Goal: Share content

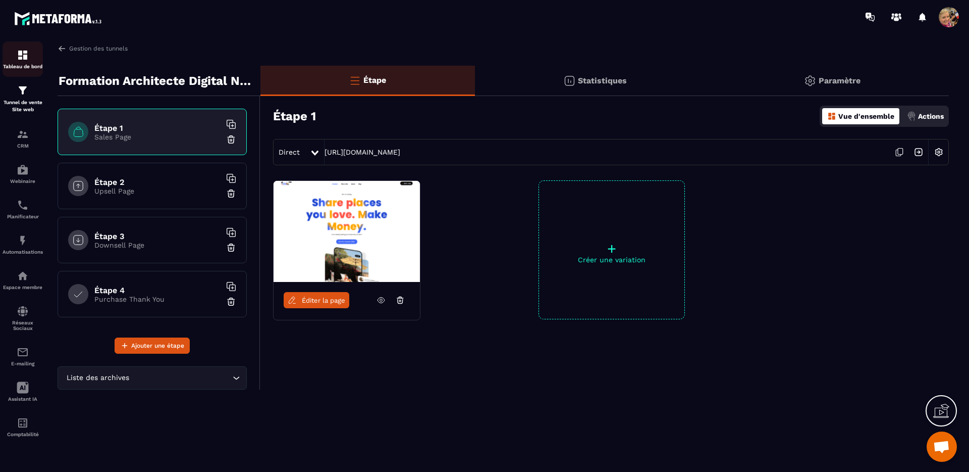
click at [27, 58] on img at bounding box center [23, 55] width 12 height 12
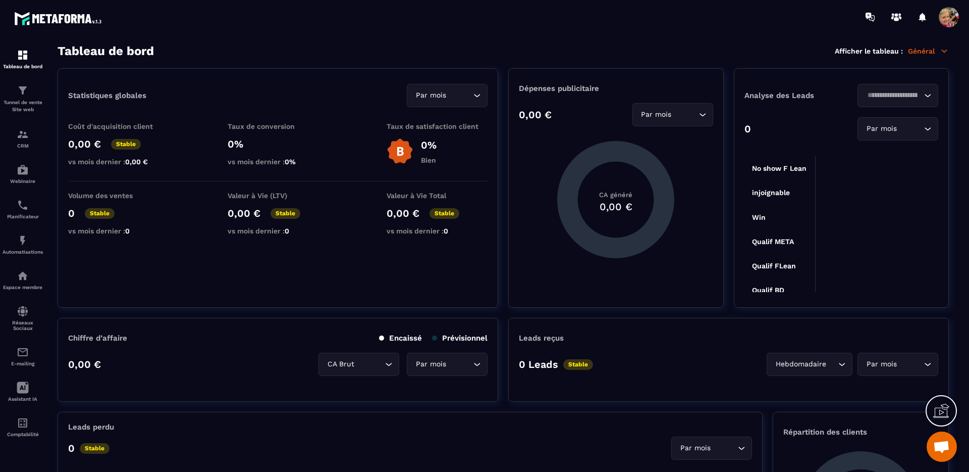
click at [943, 51] on icon at bounding box center [945, 50] width 6 height 3
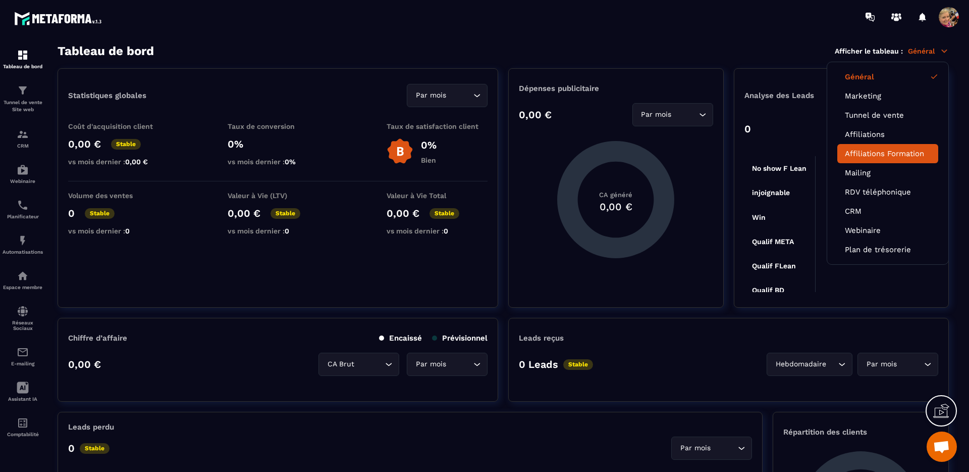
click at [907, 158] on link "Affiliations Formation" at bounding box center [888, 153] width 86 height 9
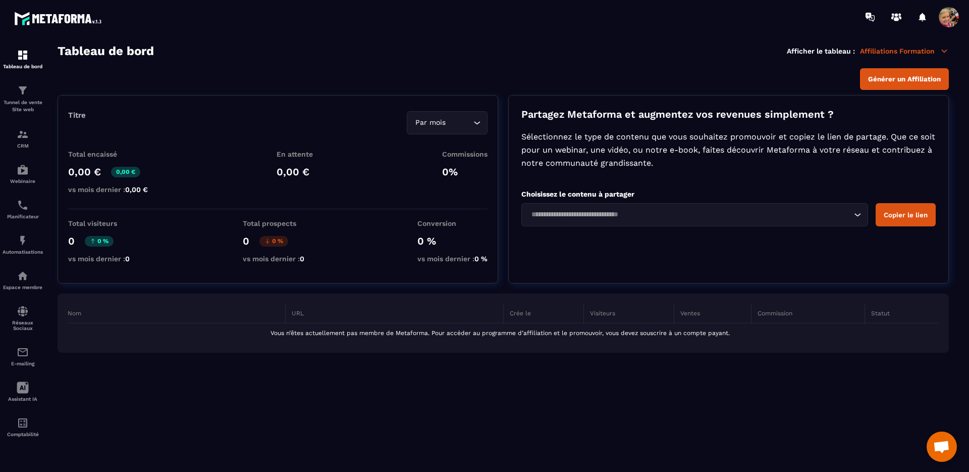
click at [625, 209] on input "Search for option" at bounding box center [690, 214] width 324 height 11
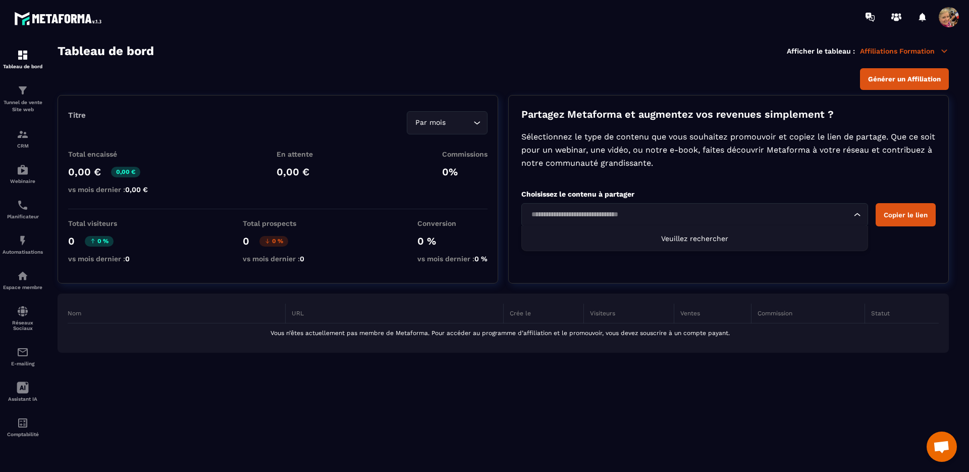
click at [724, 188] on div "Partagez Metaforma et augmentez vos revenues simplement ? Sélectionnez le type …" at bounding box center [728, 189] width 441 height 188
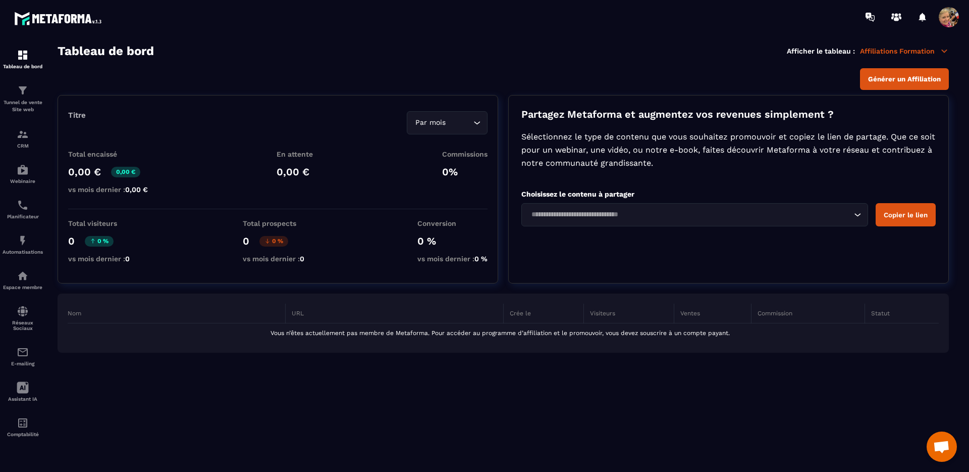
click at [944, 51] on icon at bounding box center [945, 50] width 6 height 3
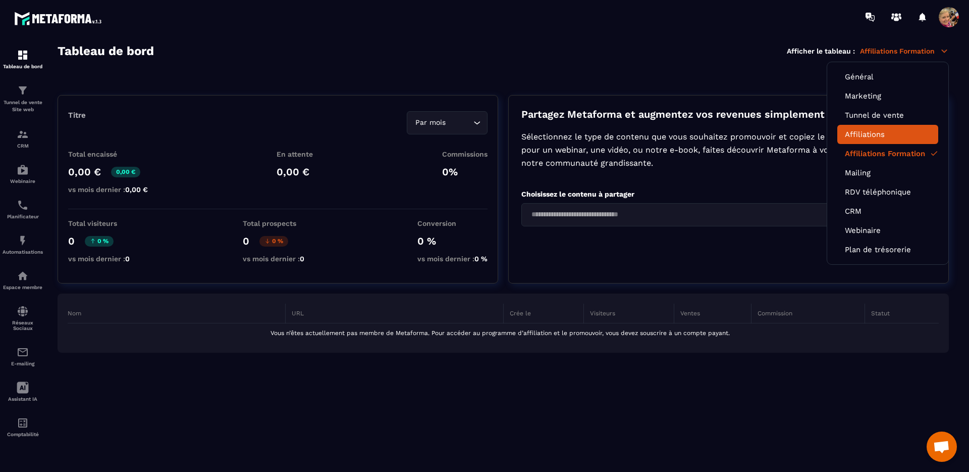
click at [907, 127] on li "Affiliations" at bounding box center [888, 134] width 101 height 19
click at [713, 199] on div "Partagez Metaforma et augmentez vos revenues simplement ? Sélectionnez le type …" at bounding box center [728, 189] width 441 height 188
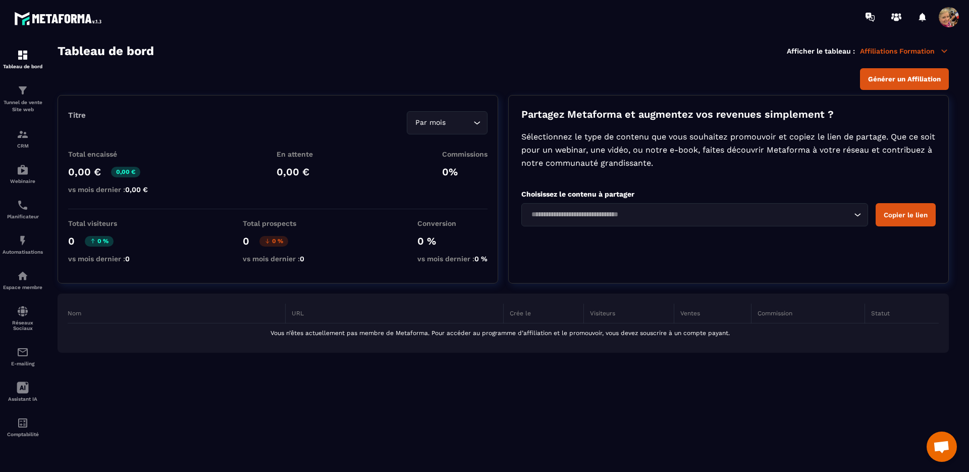
click at [829, 209] on div "Loading..." at bounding box center [695, 214] width 347 height 23
click at [885, 186] on div "Partagez Metaforma et augmentez vos revenues simplement ? Sélectionnez le type …" at bounding box center [728, 189] width 441 height 188
click at [945, 49] on icon at bounding box center [944, 50] width 9 height 9
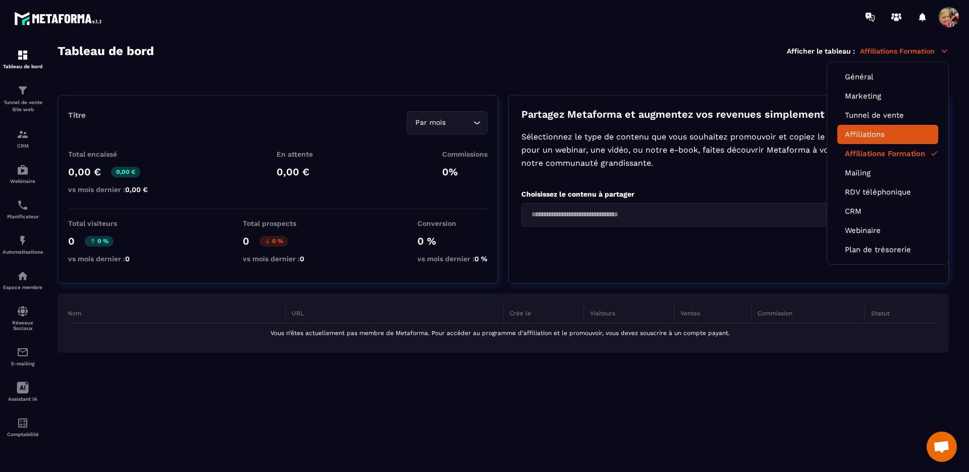
click at [887, 132] on link "Affiliations" at bounding box center [888, 134] width 86 height 9
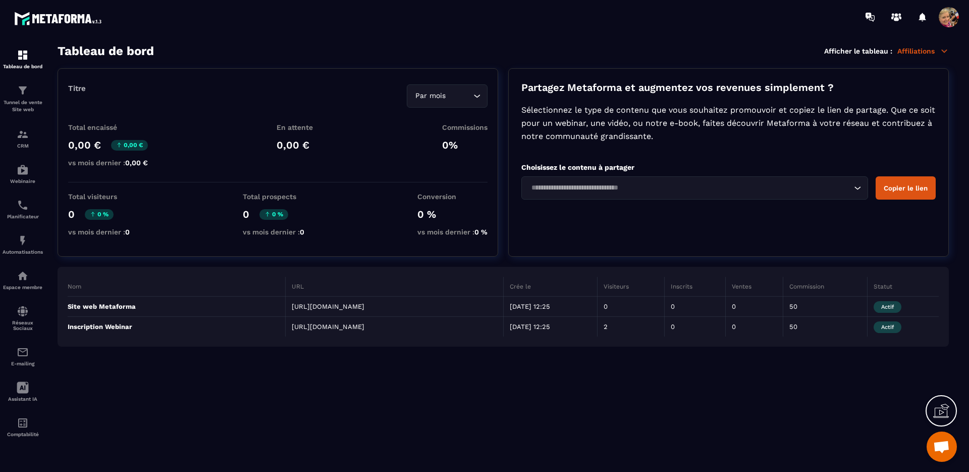
drag, startPoint x: 352, startPoint y: 344, endPoint x: 287, endPoint y: 335, distance: 65.8
click at [287, 336] on td "[URL][DOMAIN_NAME]" at bounding box center [395, 327] width 218 height 20
copy td "[URL][DOMAIN_NAME]"
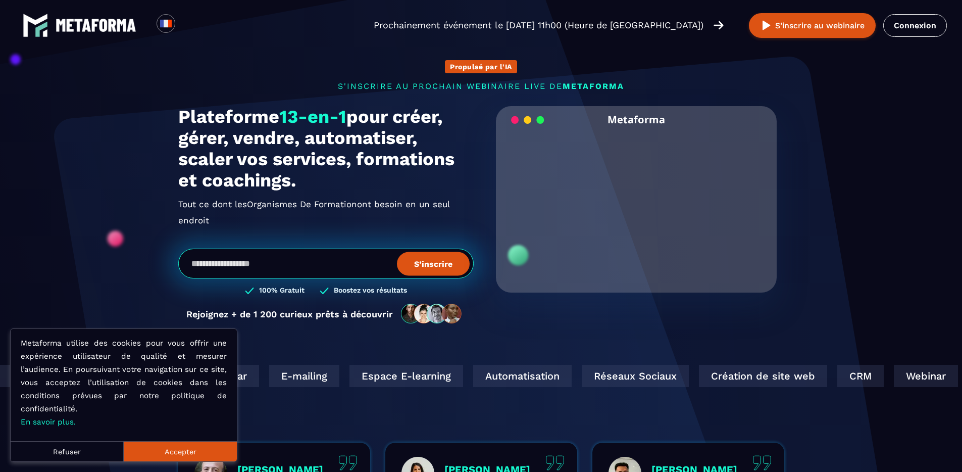
click at [632, 206] on video "Your browser does not support the video tag." at bounding box center [636, 199] width 266 height 133
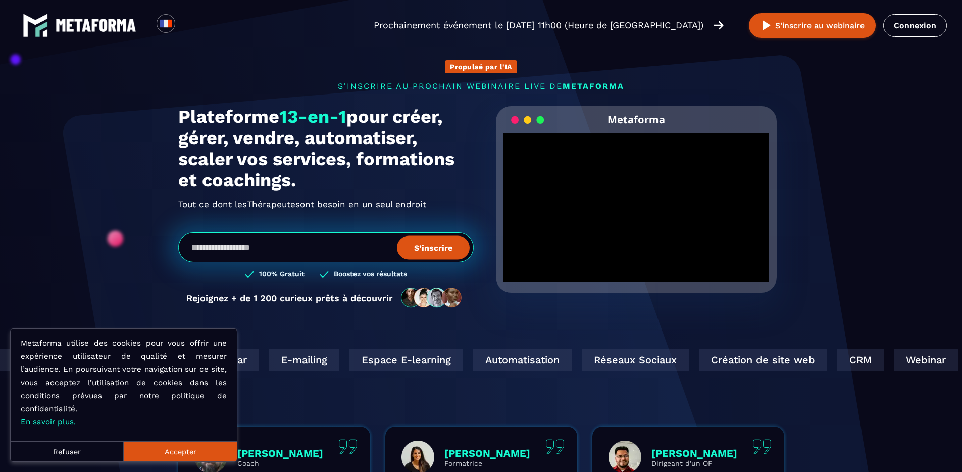
click at [196, 454] on button "Accepter" at bounding box center [180, 451] width 113 height 20
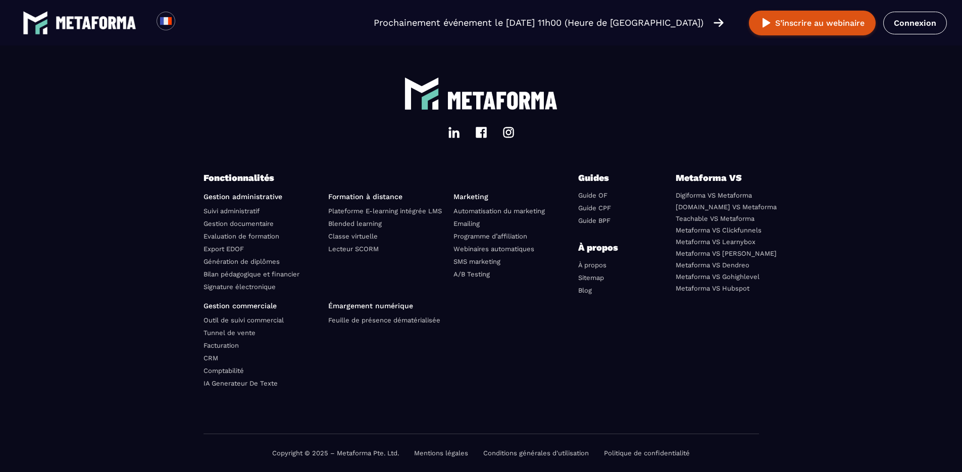
scroll to position [3460, 0]
click at [253, 227] on link "Gestion documentaire" at bounding box center [238, 224] width 70 height 8
